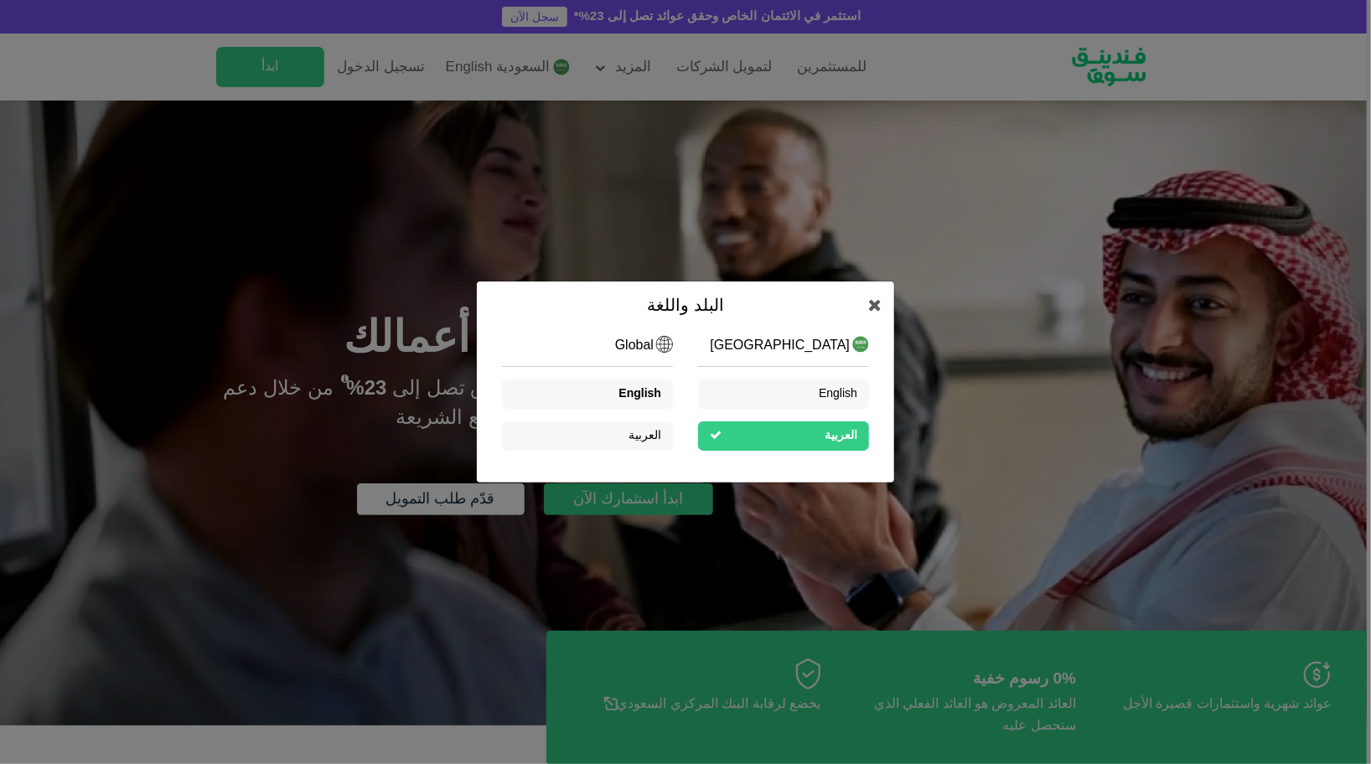
click at [652, 392] on span "English" at bounding box center [640, 394] width 43 height 12
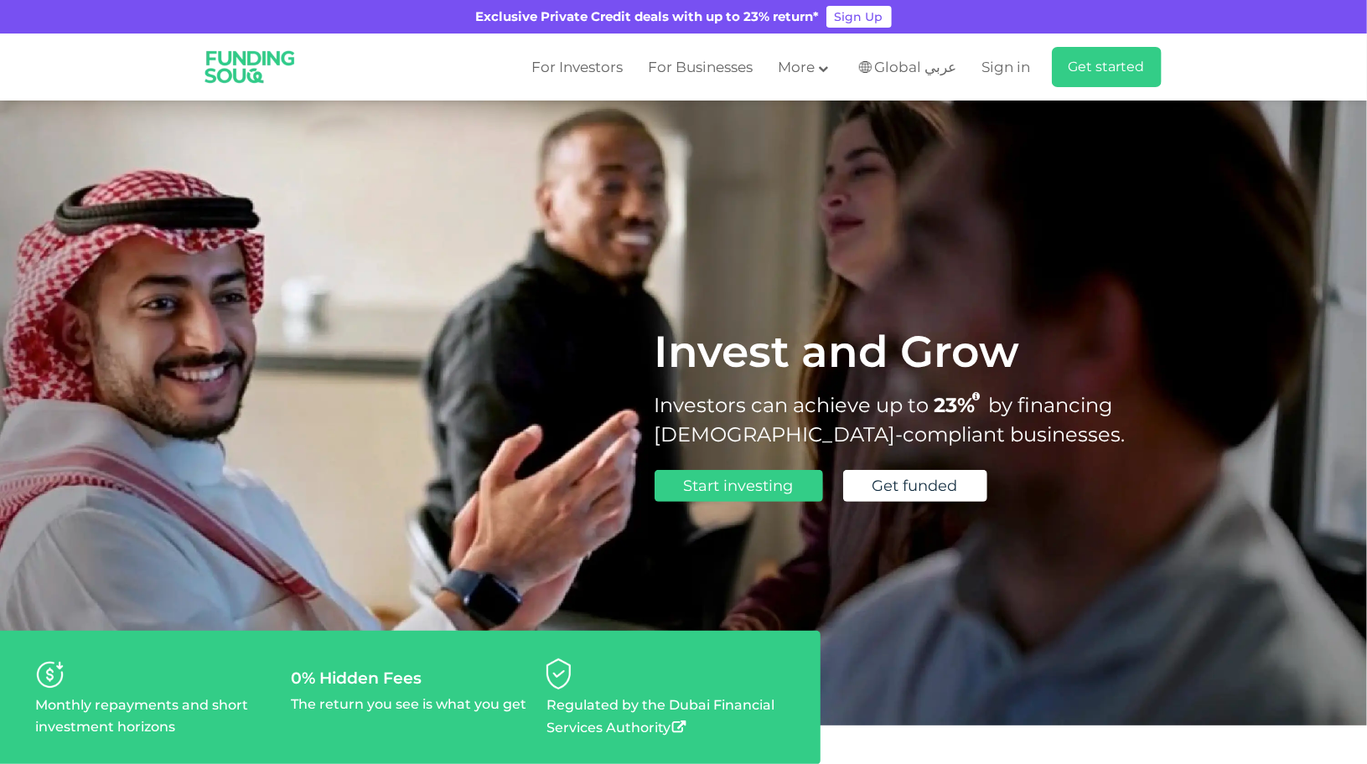
click at [938, 77] on main "Global عربي KSA عربي Global عربي English العربية" at bounding box center [908, 68] width 106 height 28
click at [935, 70] on span "Global عربي" at bounding box center [916, 67] width 82 height 19
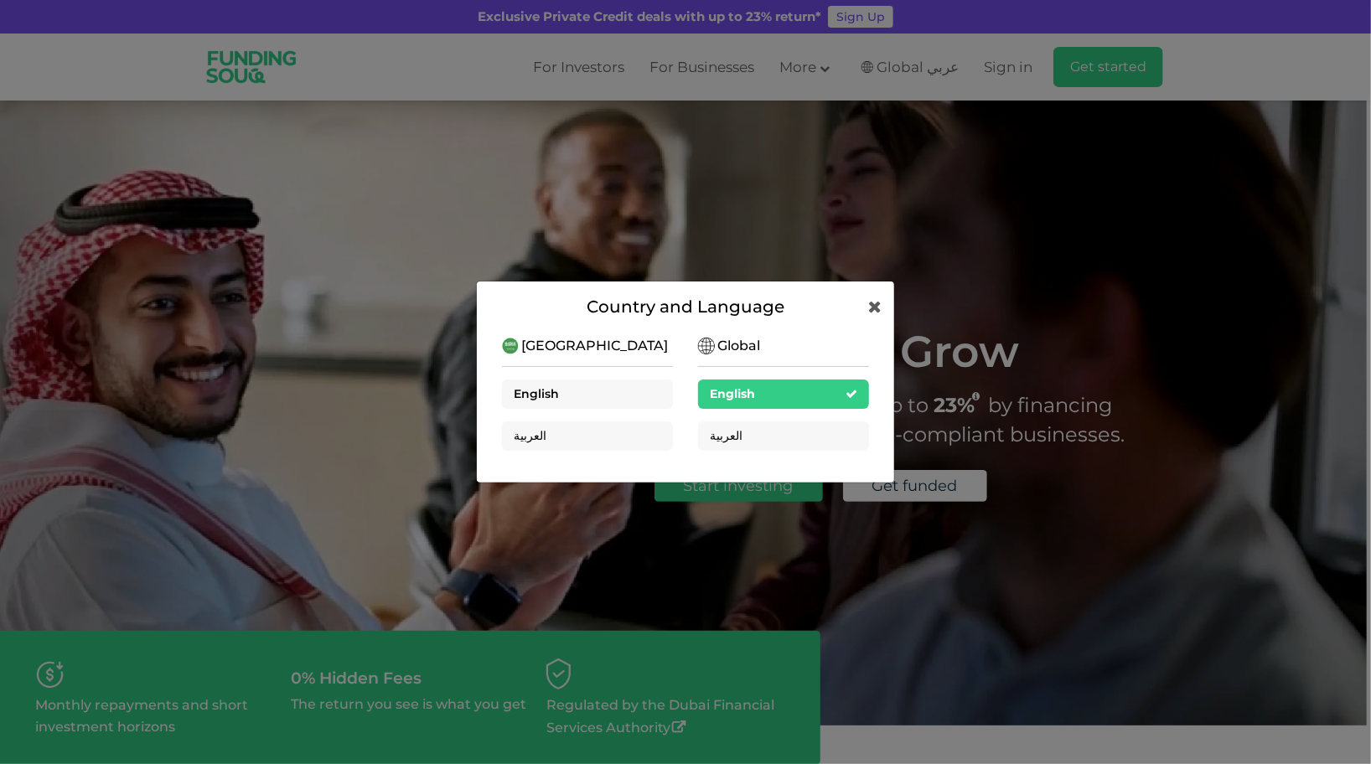
click at [579, 402] on div "English" at bounding box center [587, 394] width 171 height 29
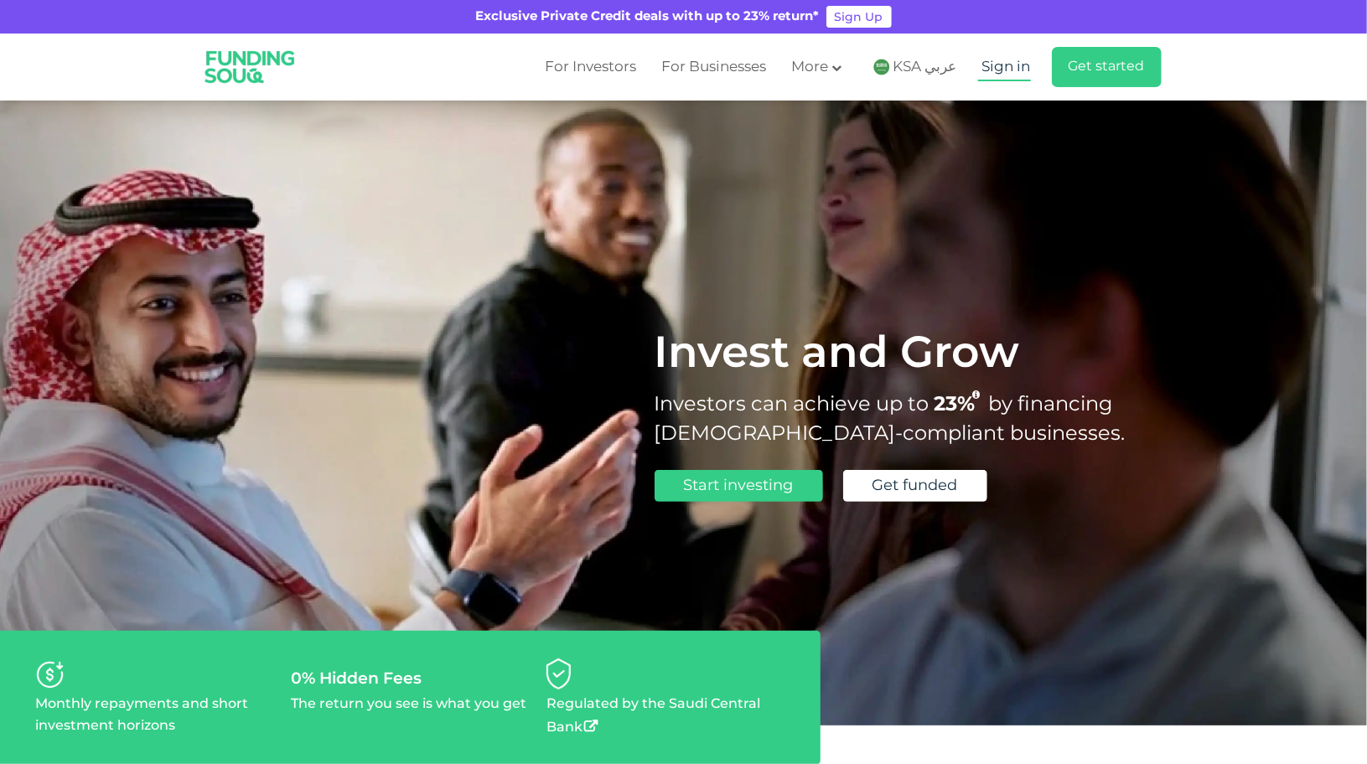
click at [1017, 64] on span "Sign in" at bounding box center [1006, 67] width 49 height 14
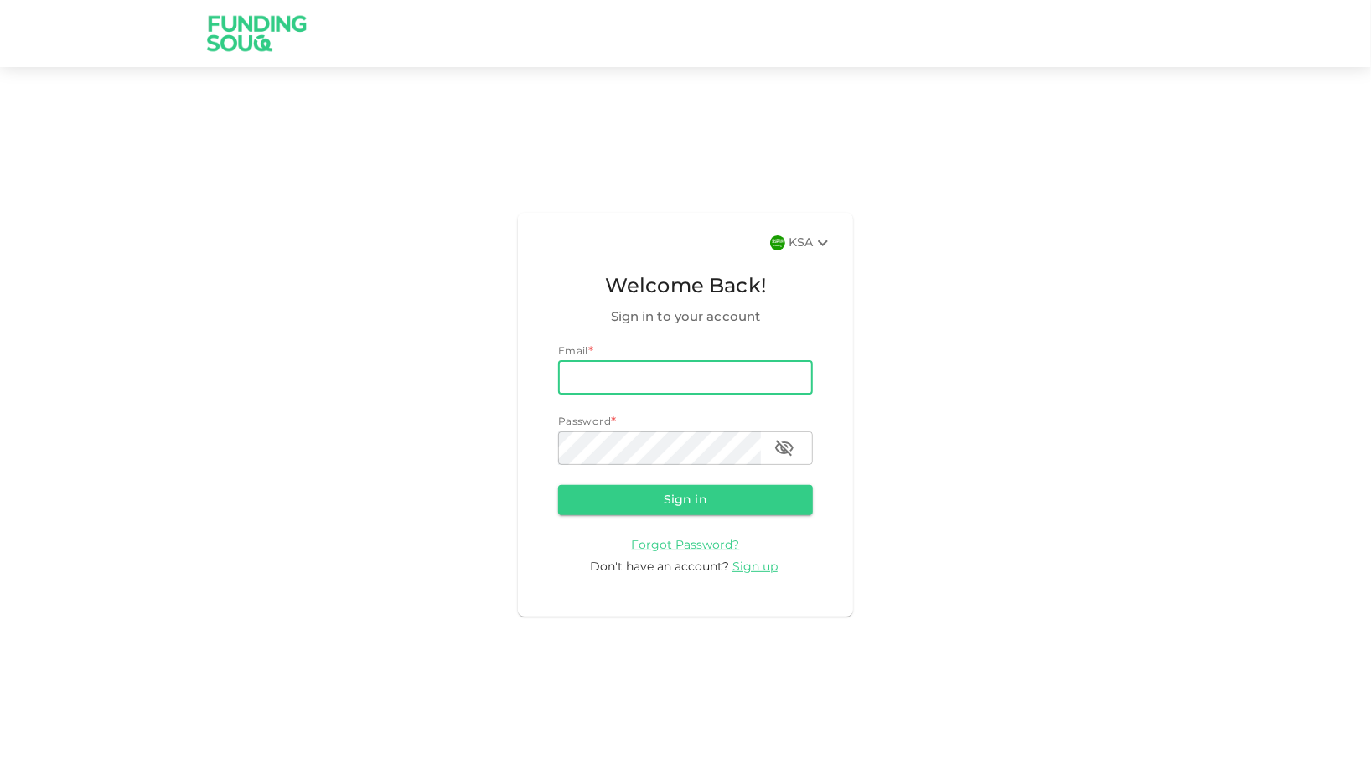
click at [730, 386] on input "email" at bounding box center [685, 378] width 255 height 34
type input "ma.jaouni@gmail.com"
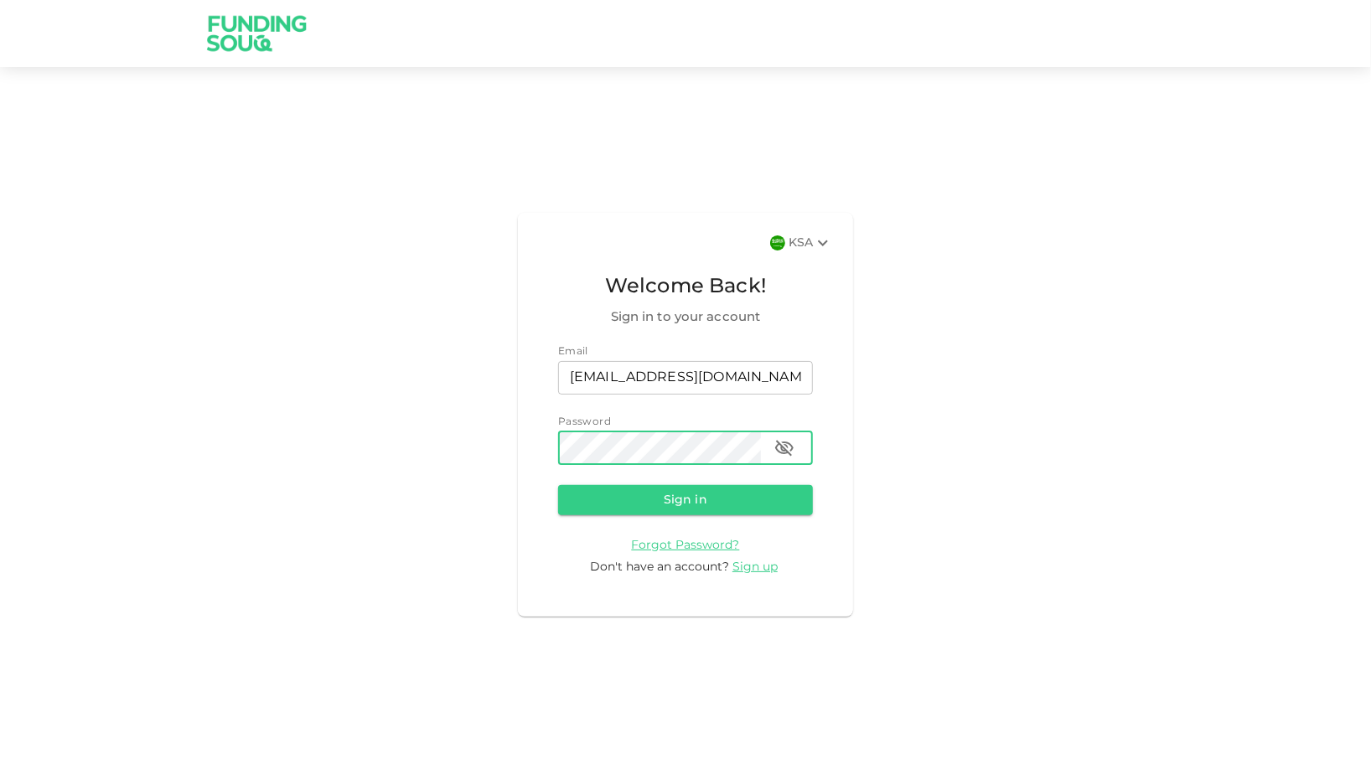
click at [769, 455] on div "password" at bounding box center [685, 449] width 255 height 34
click at [783, 453] on icon "button" at bounding box center [784, 448] width 18 height 16
click at [558, 485] on button "Sign in" at bounding box center [685, 500] width 255 height 30
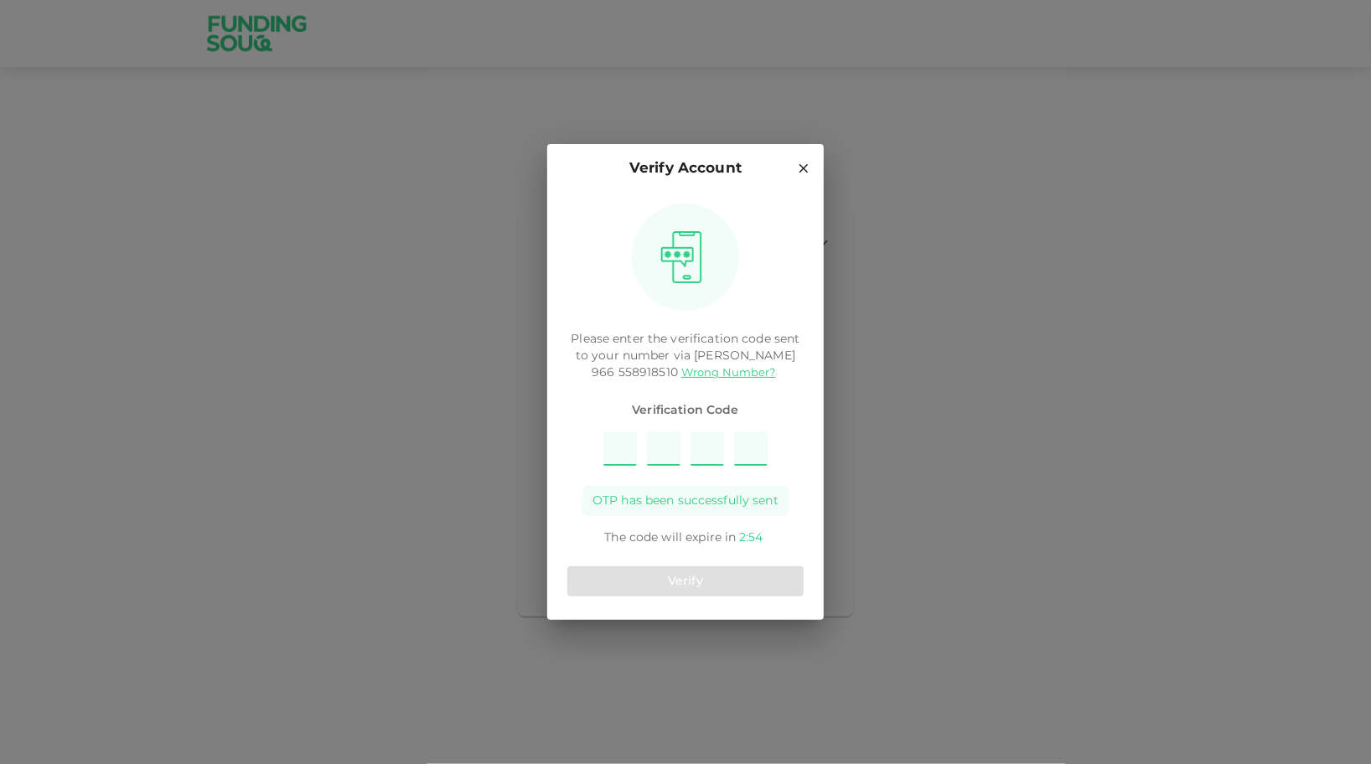
type input "1"
type input "9"
type input "3"
type input "2"
click at [703, 578] on button "Verify" at bounding box center [685, 582] width 236 height 30
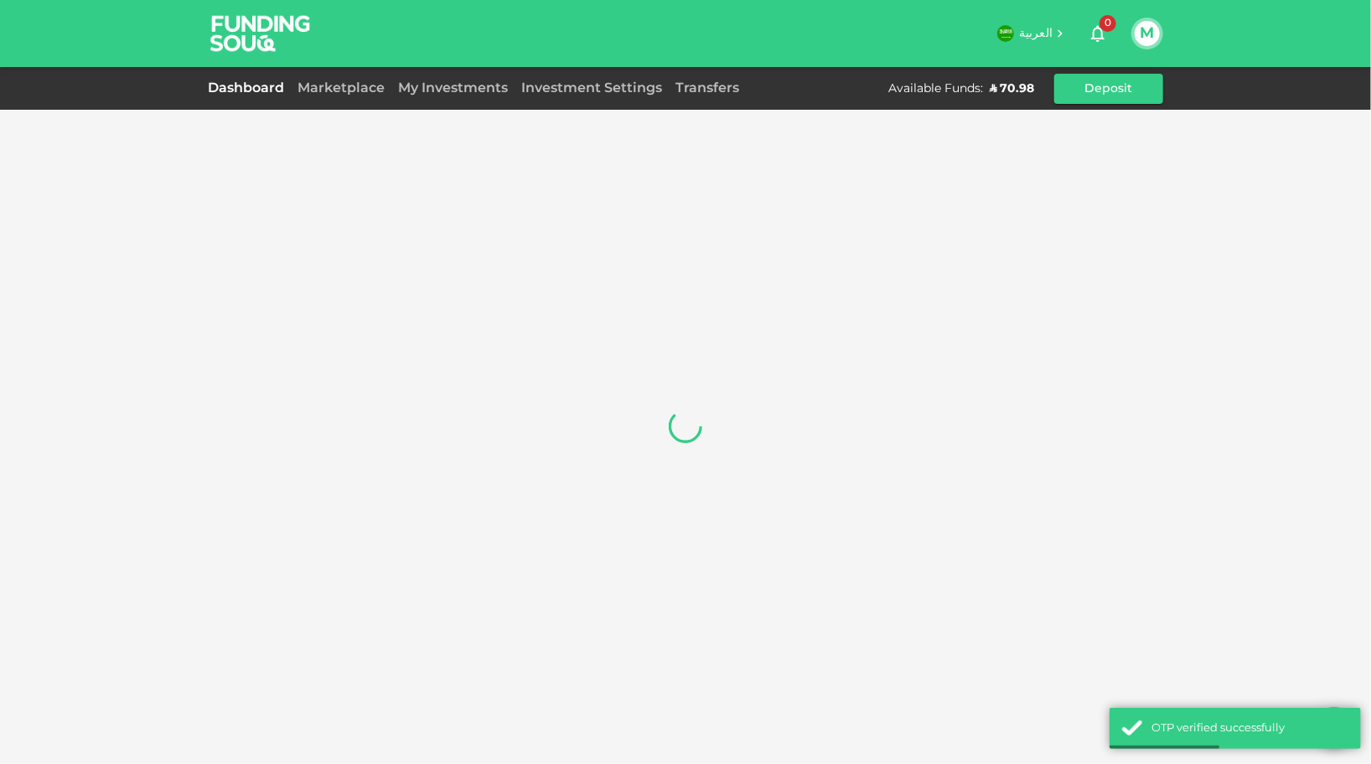
click at [349, 102] on div "Dashboard Marketplace My Investments Investment Settings Transfers Available Fu…" at bounding box center [686, 89] width 956 height 30
click at [350, 86] on link "Marketplace" at bounding box center [341, 88] width 101 height 13
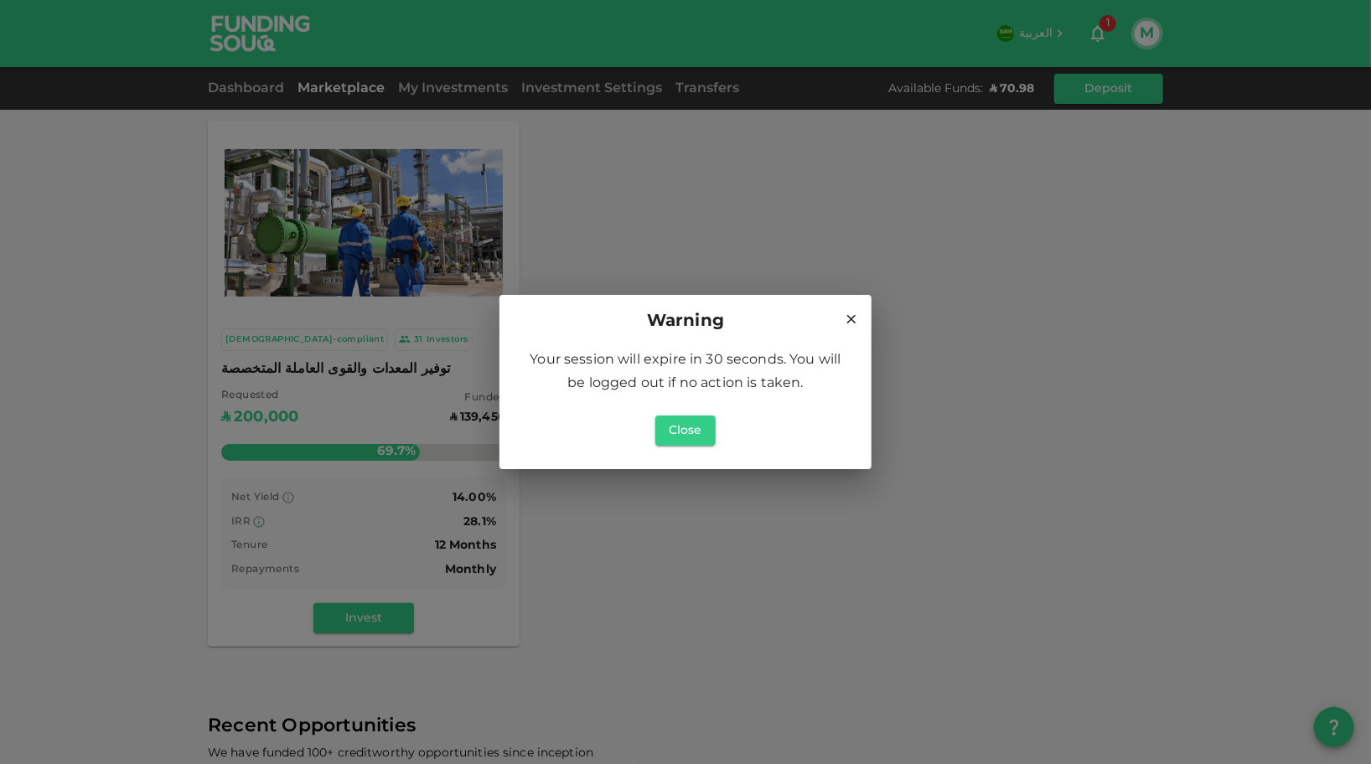
click at [871, 313] on h2 "Warning" at bounding box center [686, 322] width 372 height 54
click at [857, 318] on icon at bounding box center [851, 319] width 15 height 15
